Goal: Register for event/course

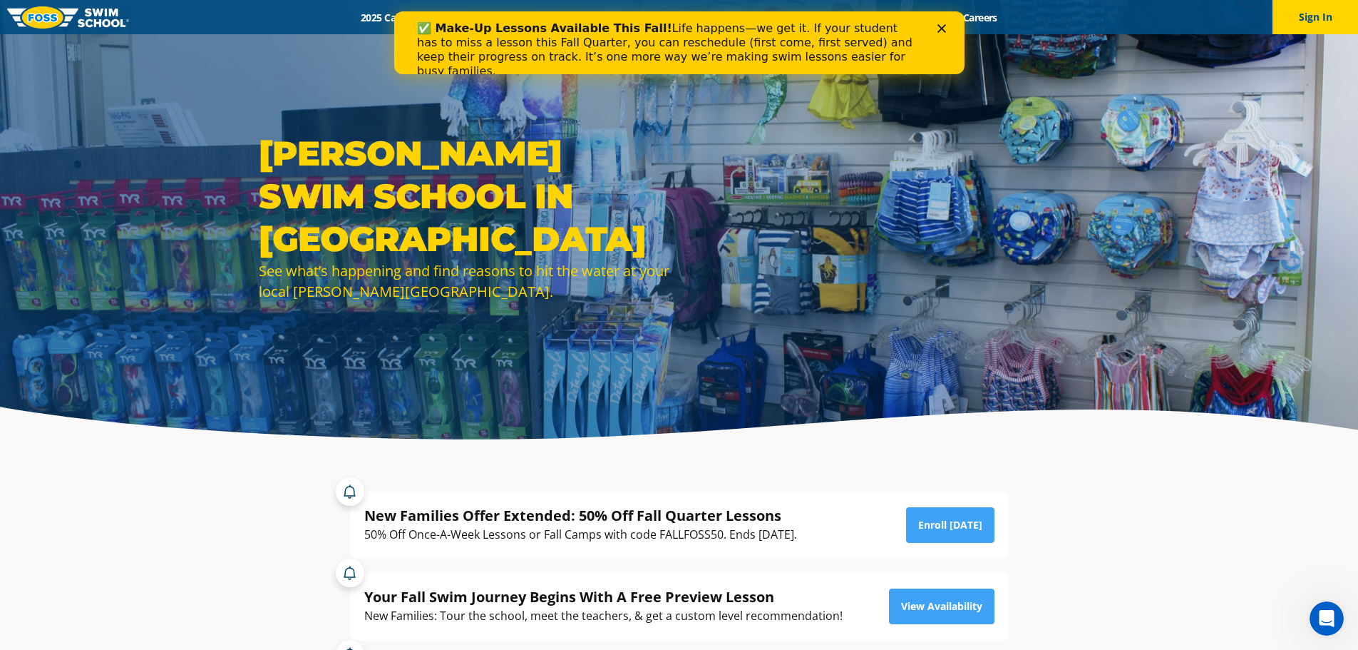
click at [942, 26] on icon "Close" at bounding box center [941, 28] width 9 height 9
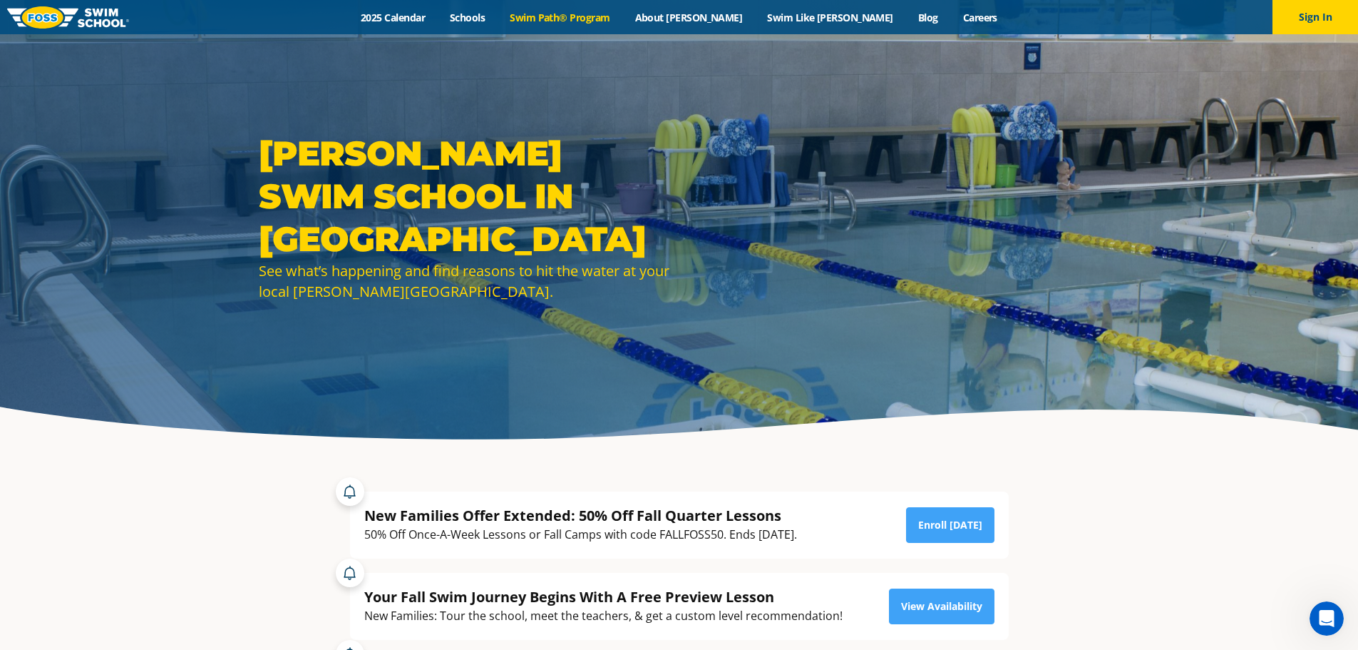
click at [610, 15] on link "Swim Path® Program" at bounding box center [560, 18] width 125 height 14
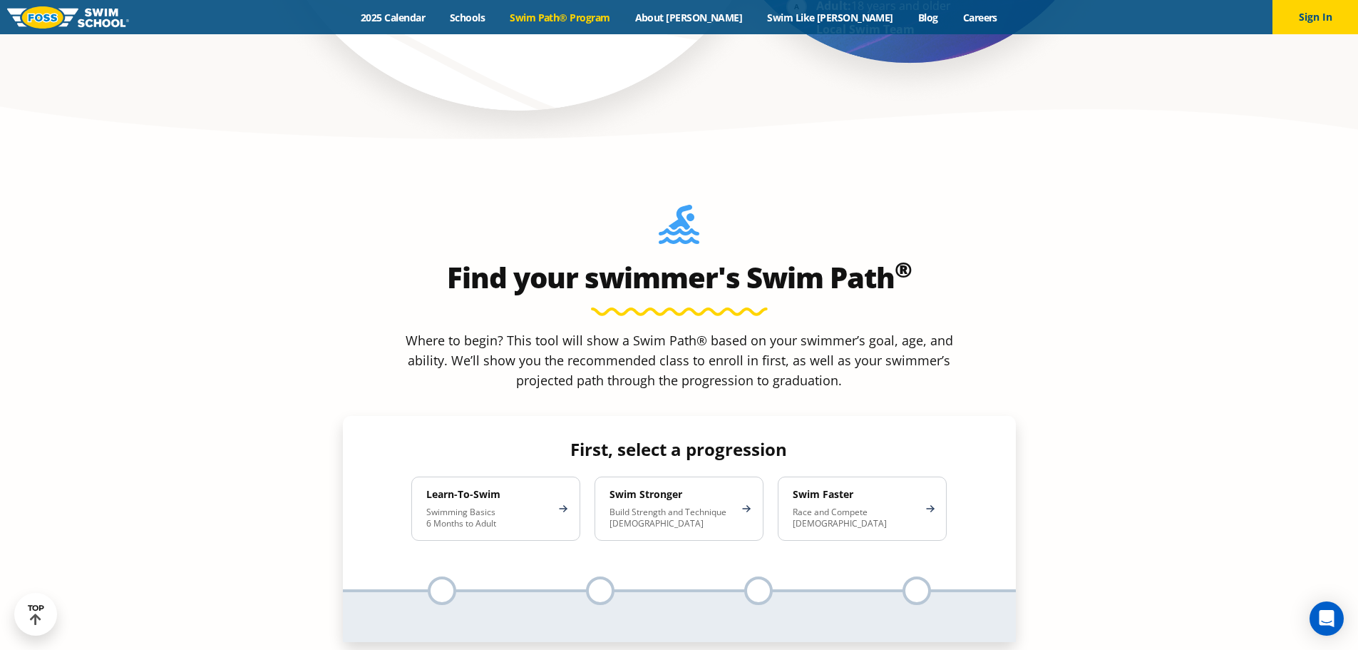
scroll to position [1212, 0]
click at [558, 476] on div "Learn-To-Swim Swimming Basics 6 Months to Adult" at bounding box center [495, 508] width 169 height 64
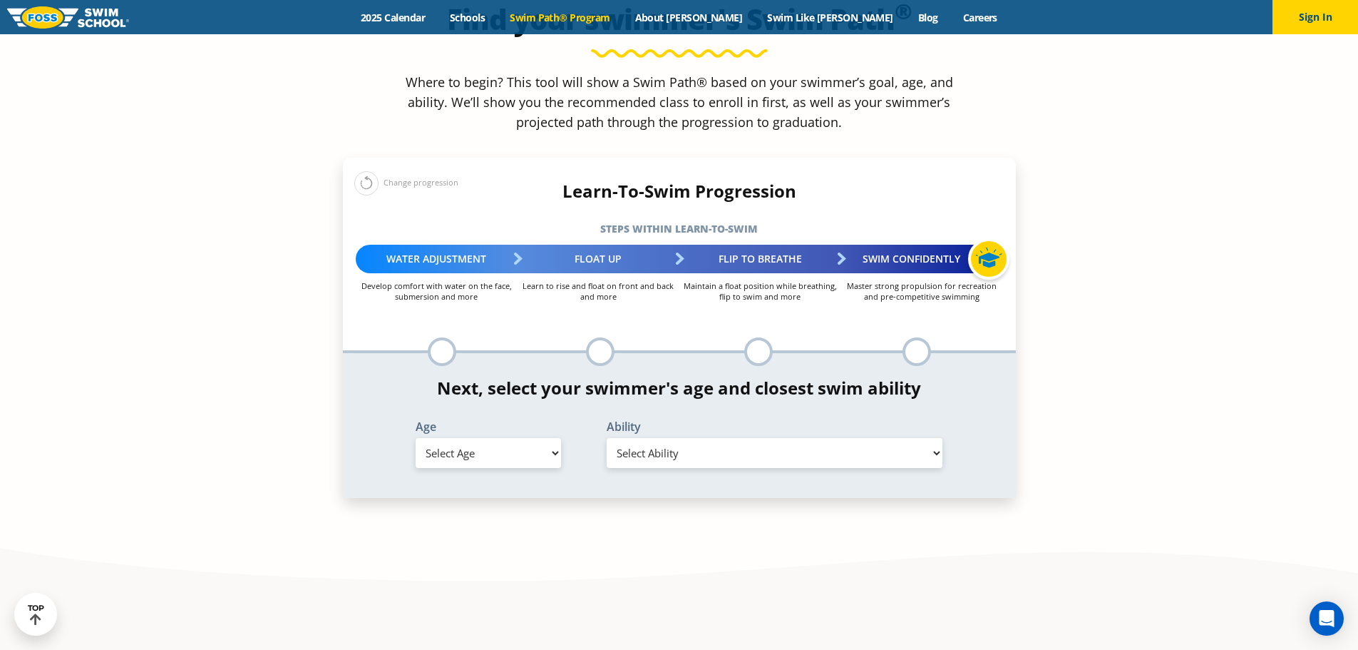
scroll to position [1497, 0]
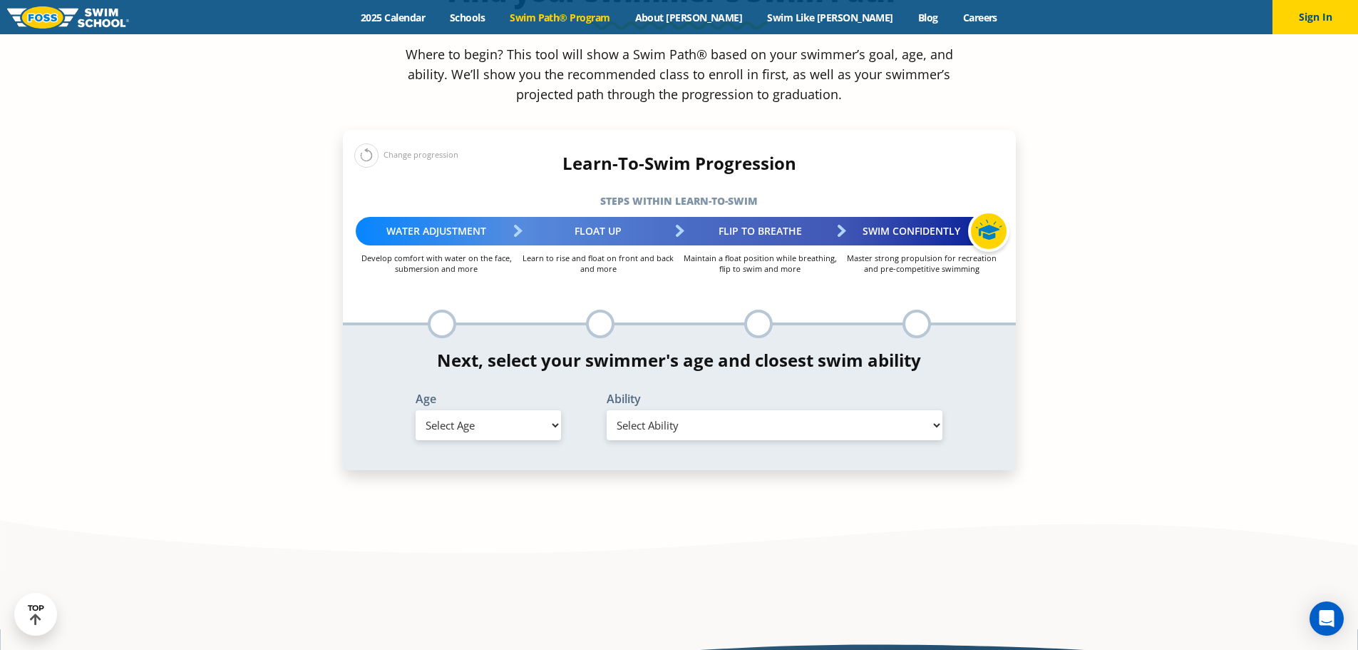
click at [539, 410] on select "Select Age 6 months - 1 year 1 year 2 years 3 years 4 years 5 years 6 years 7 y…" at bounding box center [488, 425] width 145 height 30
select select "6-months---1-year"
click at [416, 410] on select "Select Age 6 months - 1 year 1 year 2 years 3 years 4 years 5 years 6 years 7 y…" at bounding box center [488, 425] width 145 height 30
click at [912, 410] on select "Select Ability First in-water experience Comfortable with water poured over the…" at bounding box center [775, 425] width 337 height 30
select select "6-months---1-year-first-in-water-experience"
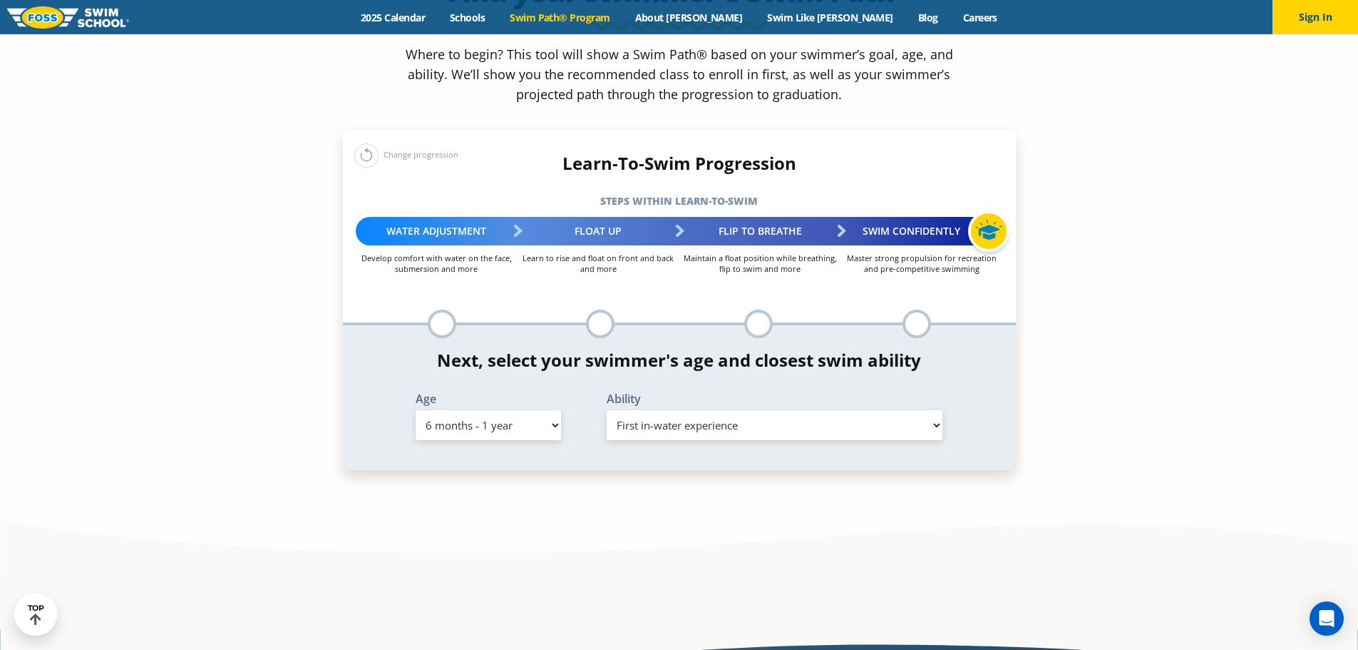
click at [607, 410] on select "Select Ability First in-water experience Comfortable with water poured over the…" at bounding box center [775, 425] width 337 height 30
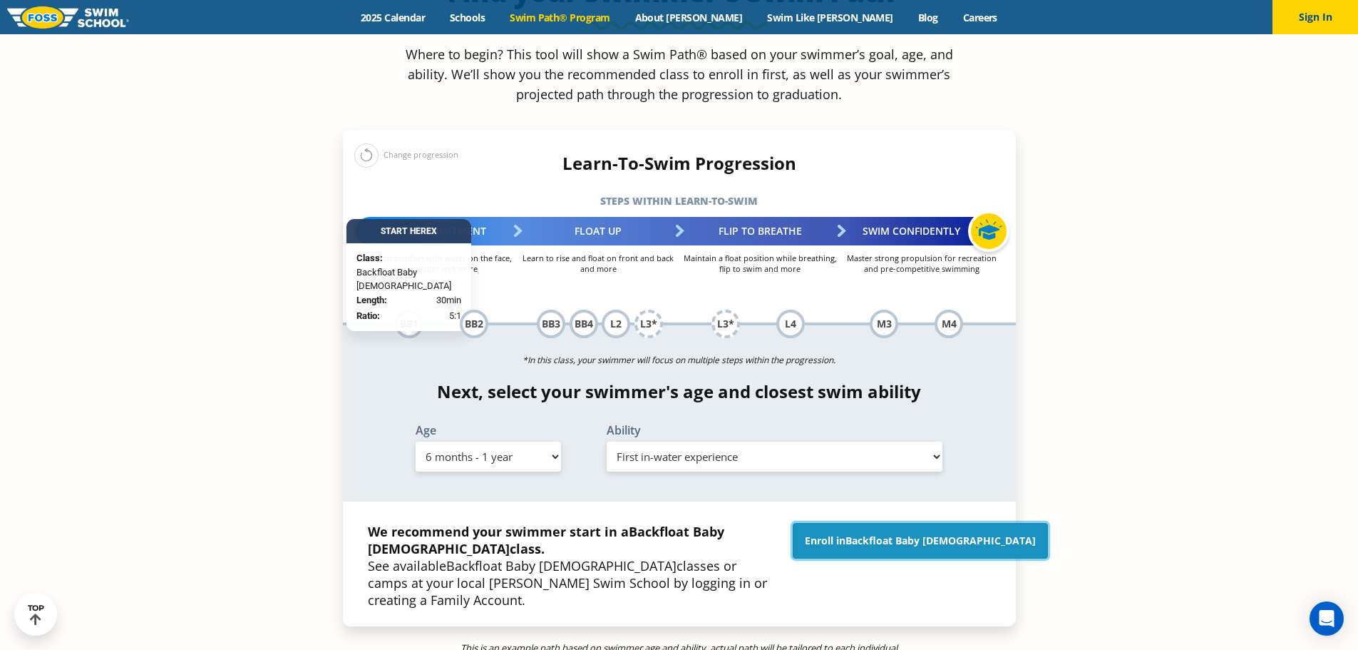
click at [910, 533] on span "Backfloat Baby 1" at bounding box center [941, 540] width 190 height 14
